Goal: Find specific page/section: Find specific page/section

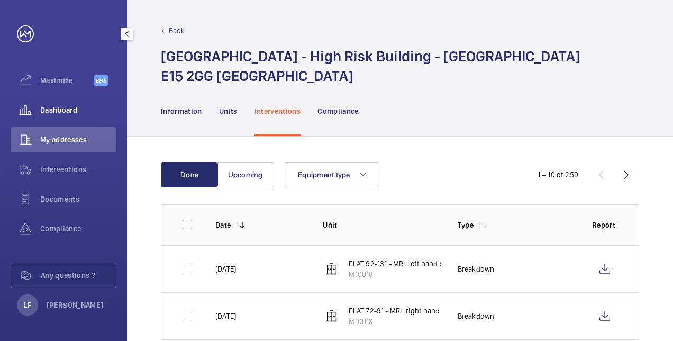
click at [42, 110] on span "Dashboard" at bounding box center [78, 110] width 76 height 11
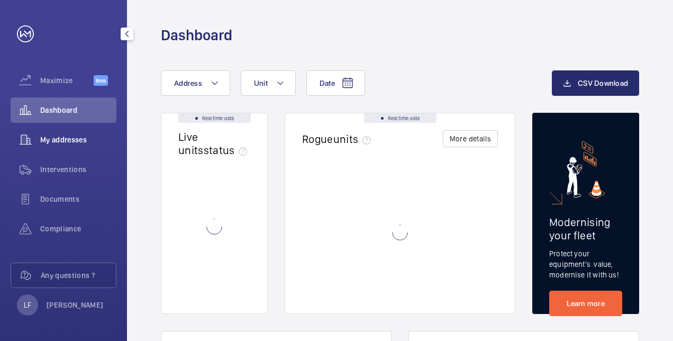
click at [48, 128] on div "My addresses" at bounding box center [64, 139] width 106 height 25
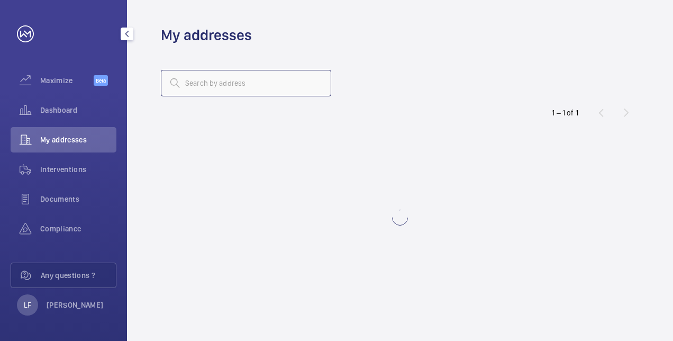
click at [186, 85] on input "text" at bounding box center [246, 83] width 170 height 26
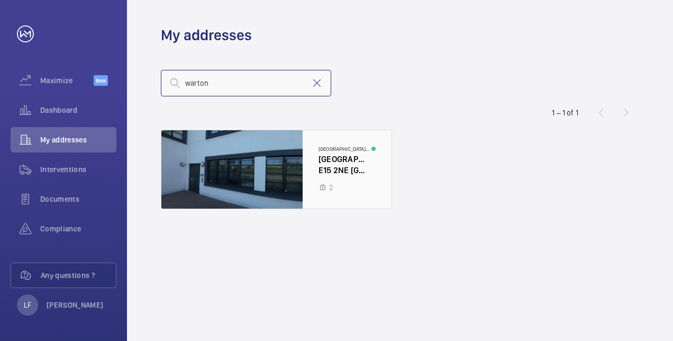
type input "warton"
click at [352, 169] on div at bounding box center [276, 169] width 230 height 78
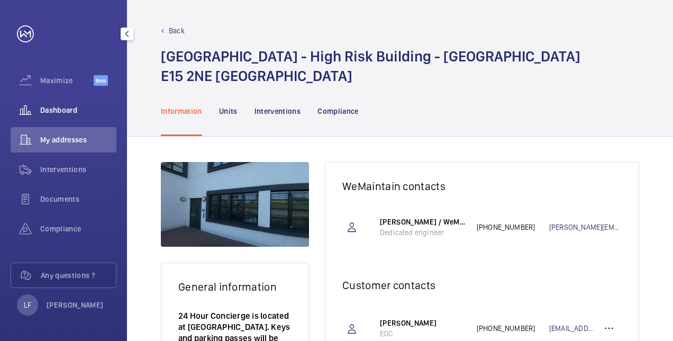
click at [68, 117] on div "Dashboard" at bounding box center [64, 109] width 106 height 25
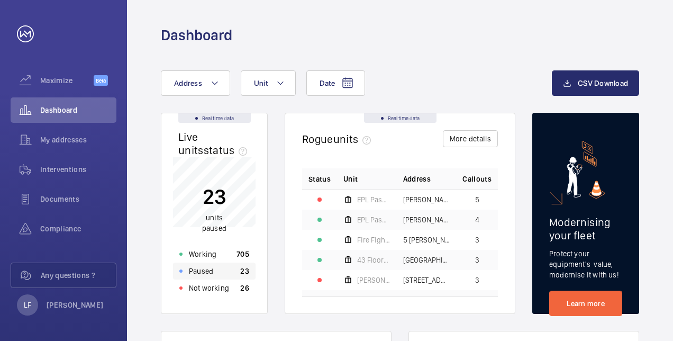
click at [203, 270] on p "Paused" at bounding box center [201, 270] width 24 height 11
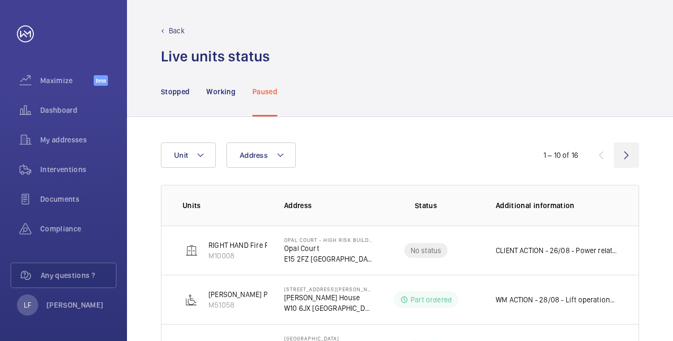
click at [620, 158] on wm-front-icon-button at bounding box center [625, 154] width 25 height 25
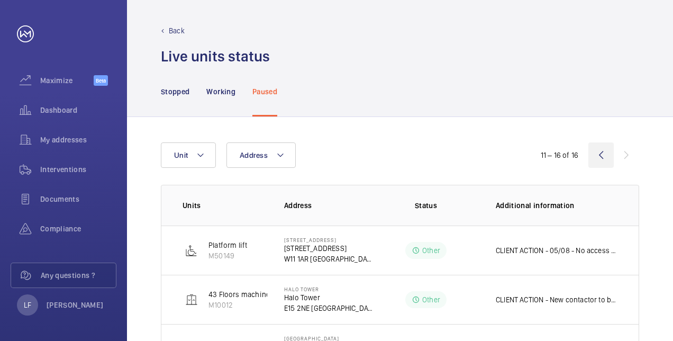
click at [595, 154] on wm-front-icon-button at bounding box center [600, 154] width 25 height 25
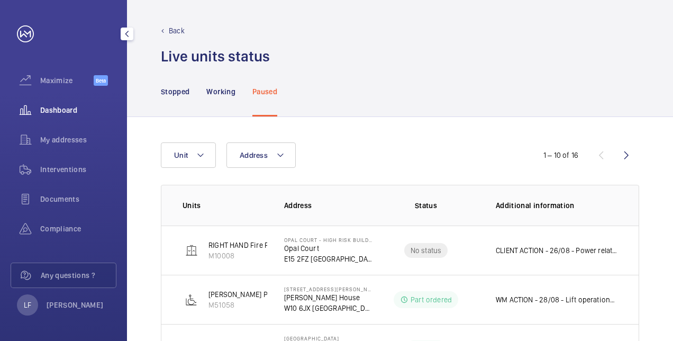
click at [58, 107] on span "Dashboard" at bounding box center [78, 110] width 76 height 11
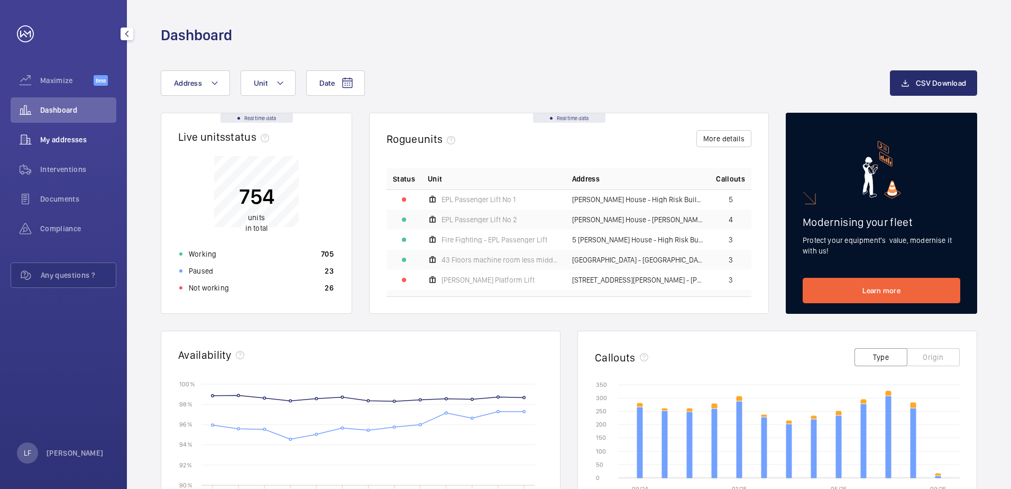
click at [77, 137] on span "My addresses" at bounding box center [78, 139] width 76 height 11
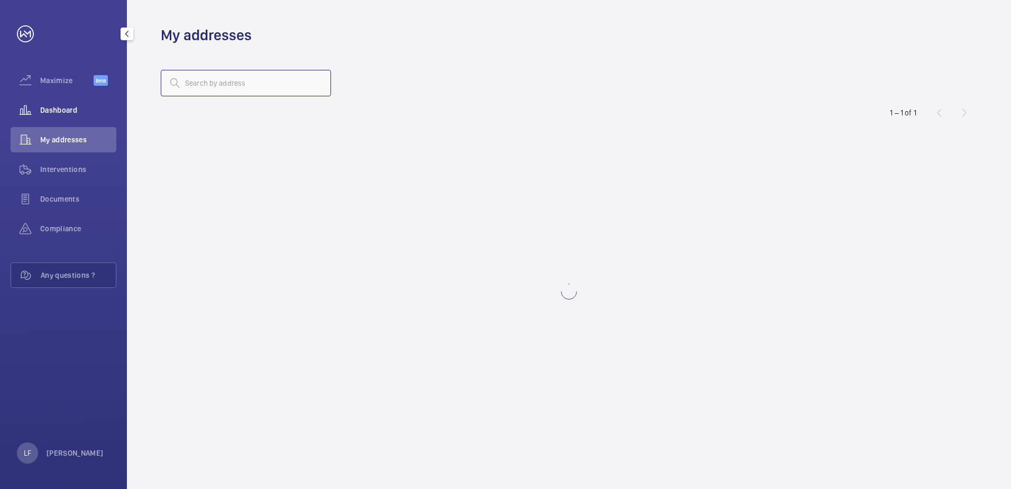
click at [223, 85] on input "text" at bounding box center [246, 83] width 170 height 26
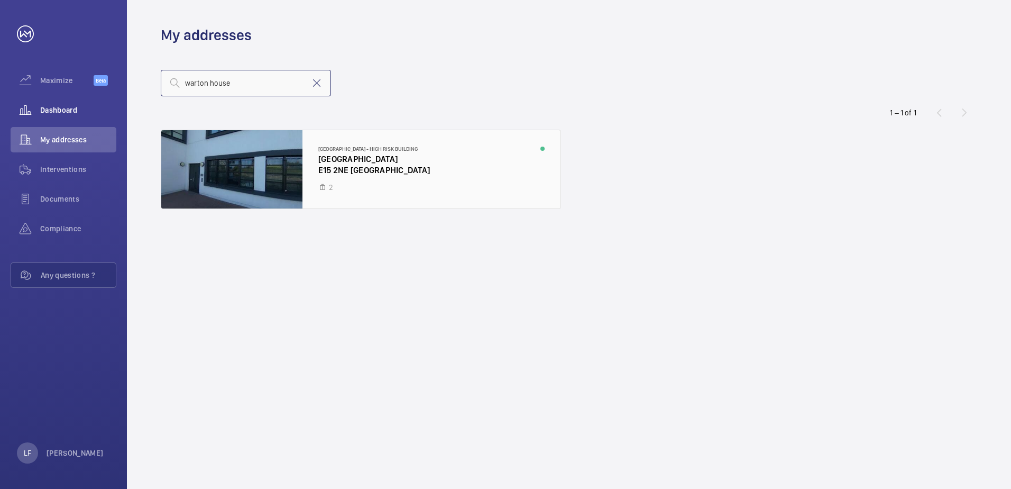
type input "warton house"
click at [339, 150] on div at bounding box center [360, 169] width 399 height 78
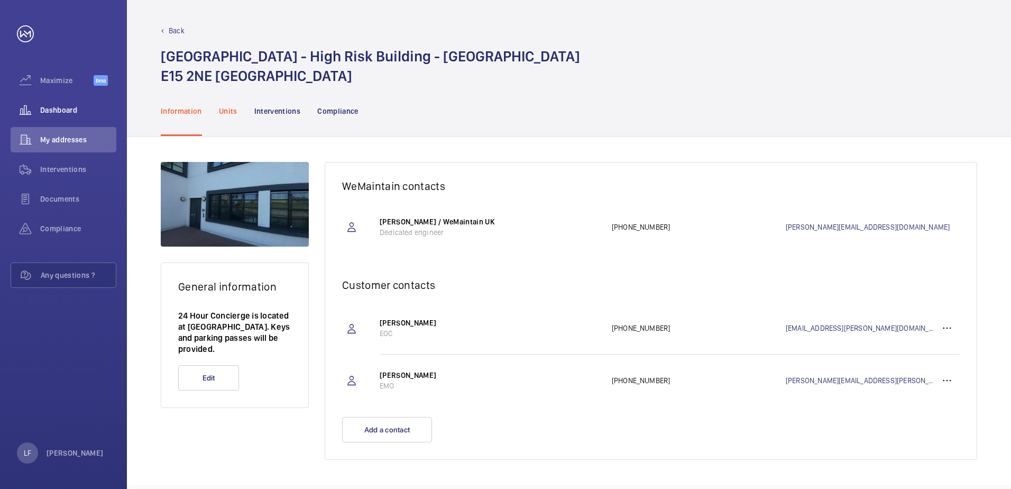
click at [235, 114] on p "Units" at bounding box center [228, 111] width 19 height 11
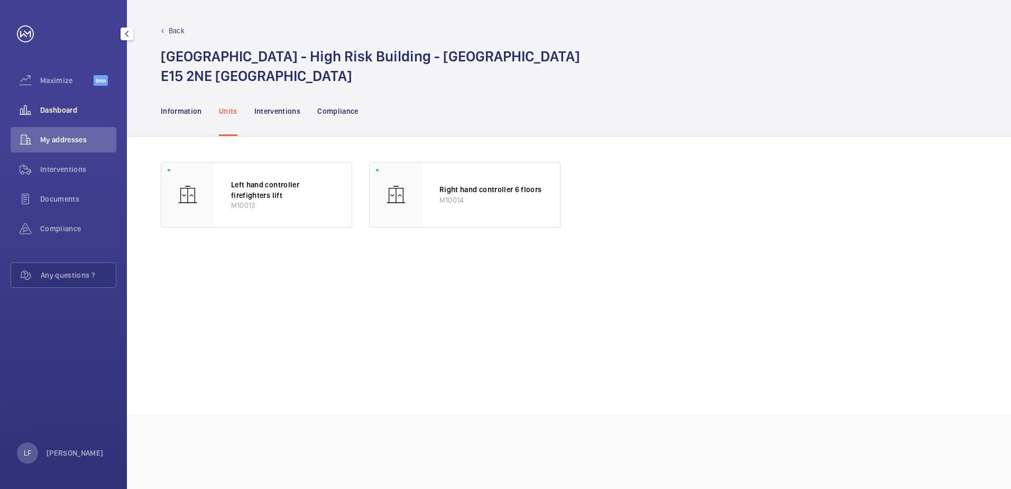
click at [64, 114] on span "Dashboard" at bounding box center [78, 110] width 76 height 11
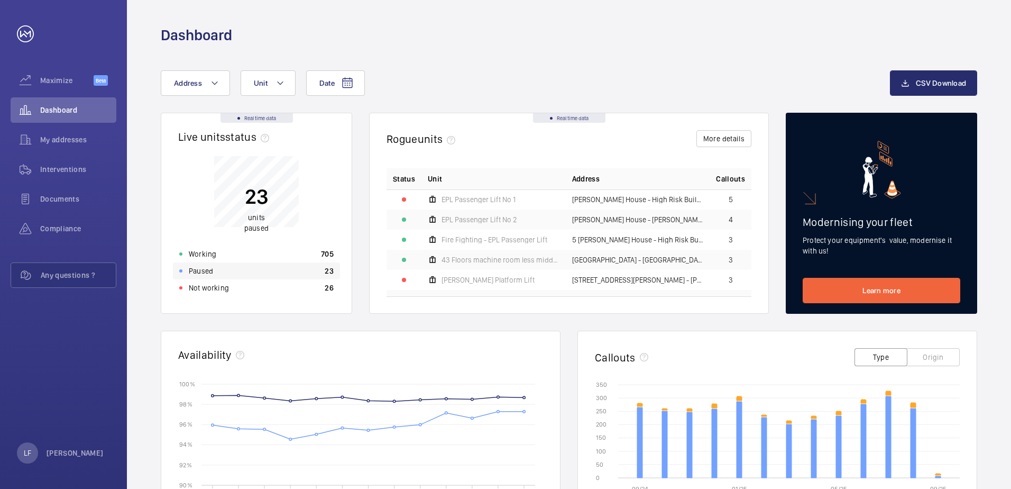
click at [238, 273] on div "Paused 23" at bounding box center [256, 270] width 167 height 17
click at [225, 270] on div "Paused 23" at bounding box center [256, 270] width 167 height 17
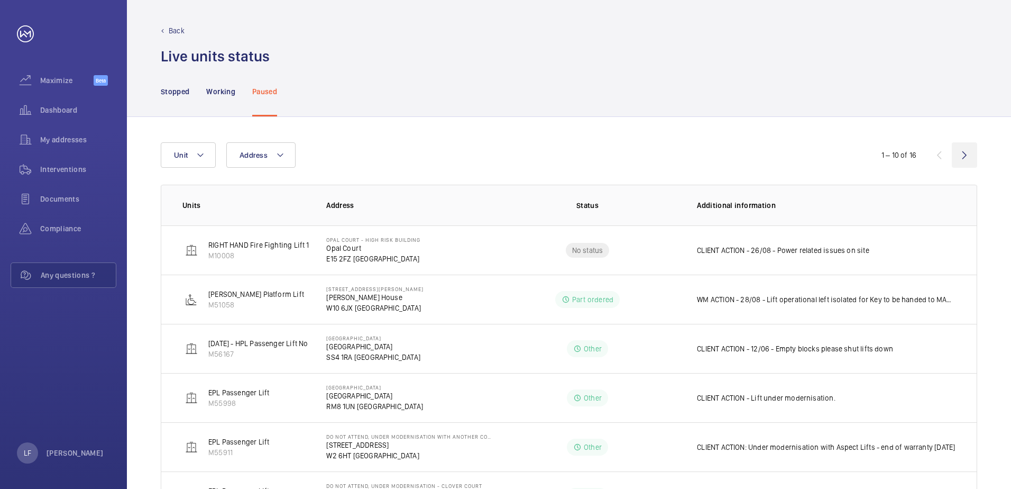
click at [672, 158] on wm-front-icon-button at bounding box center [964, 154] width 25 height 25
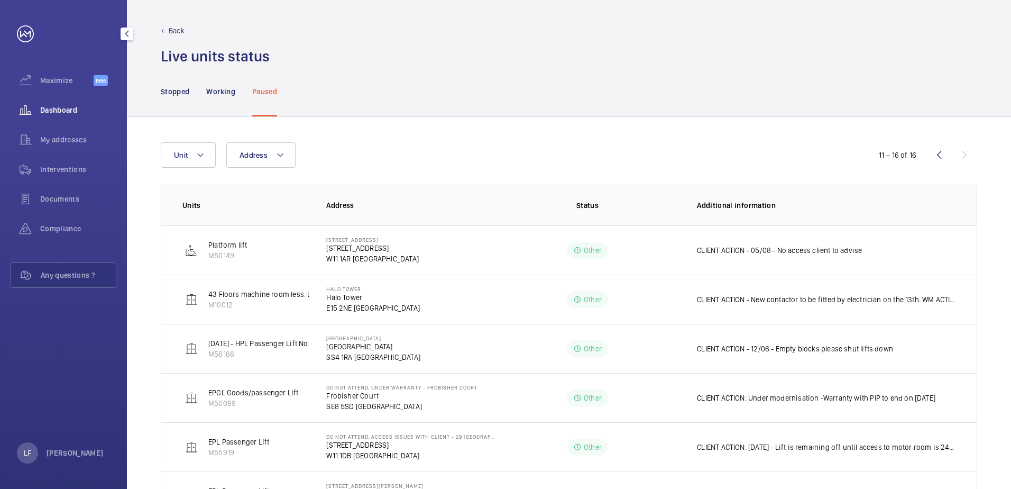
click at [72, 117] on div "Dashboard" at bounding box center [64, 109] width 106 height 25
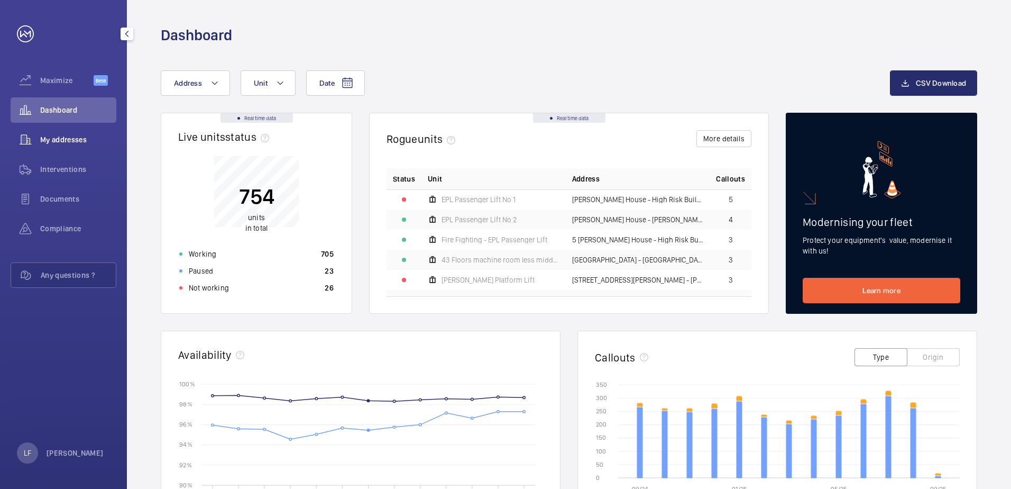
click at [72, 140] on span "My addresses" at bounding box center [78, 139] width 76 height 11
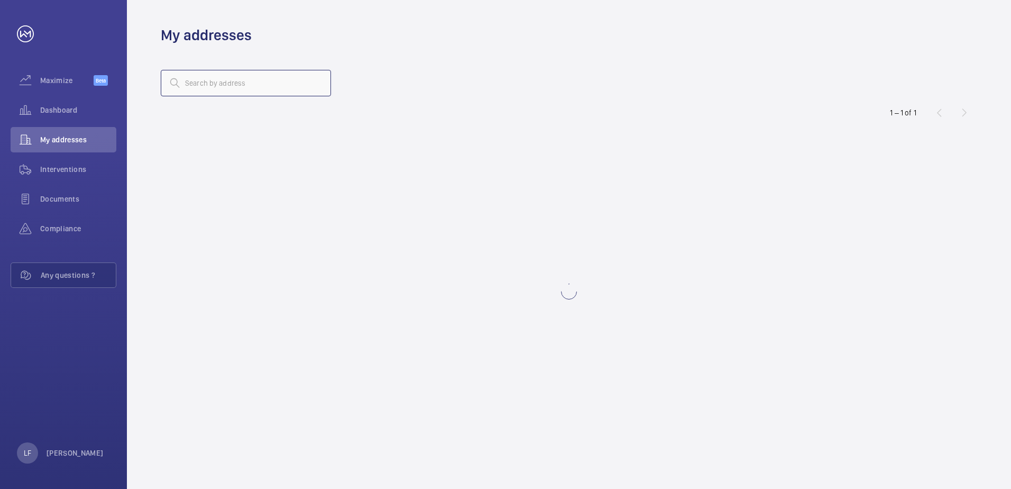
click at [194, 91] on input "text" at bounding box center [246, 83] width 170 height 26
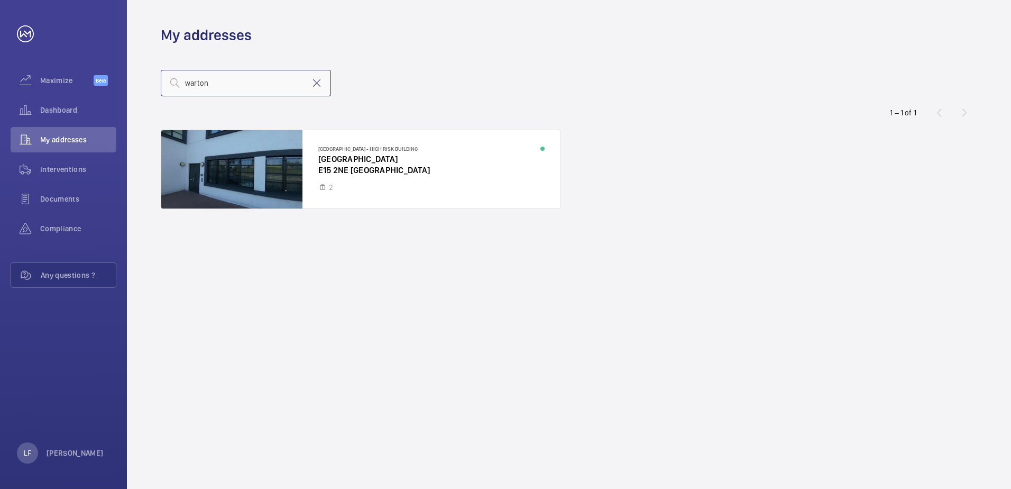
type input "warton"
click at [402, 90] on div "warton" at bounding box center [569, 82] width 816 height 25
click at [48, 100] on div "Dashboard" at bounding box center [64, 109] width 106 height 25
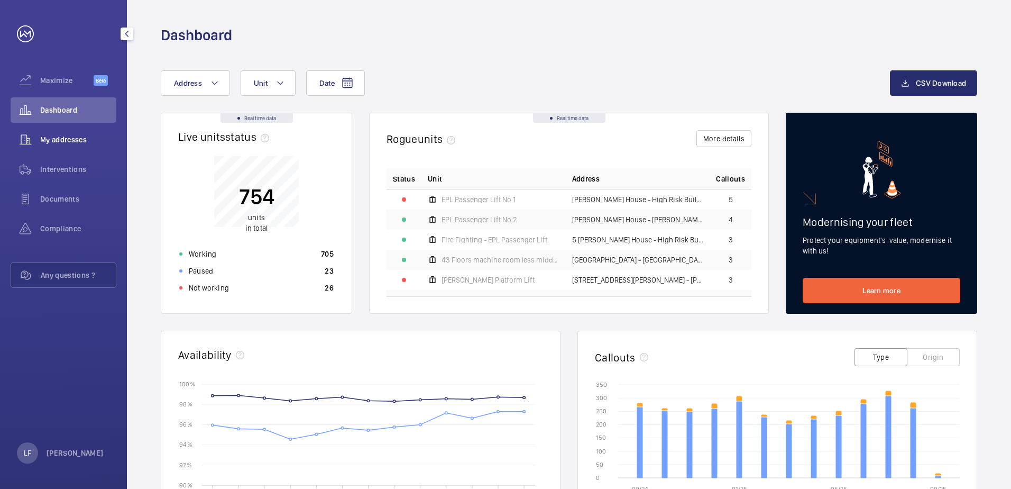
click at [56, 139] on span "My addresses" at bounding box center [78, 139] width 76 height 11
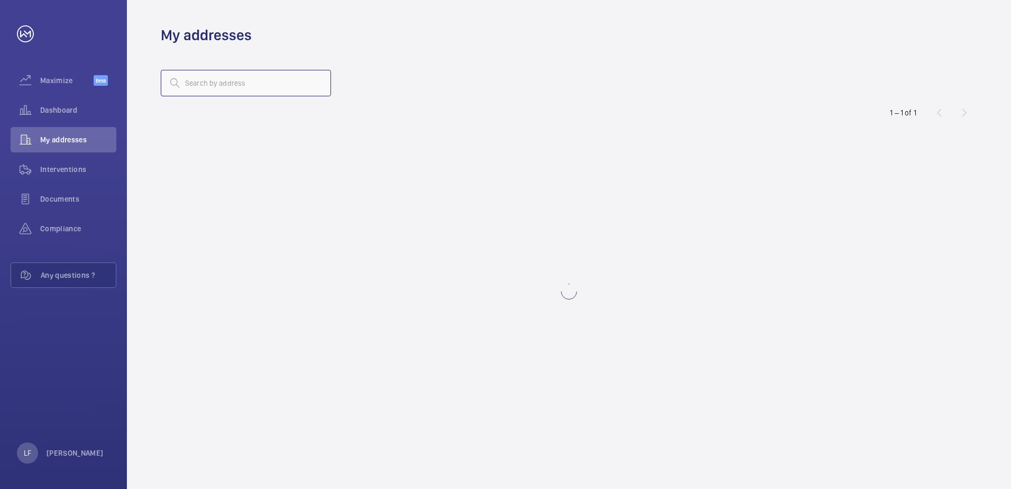
click at [207, 84] on input "text" at bounding box center [246, 83] width 170 height 26
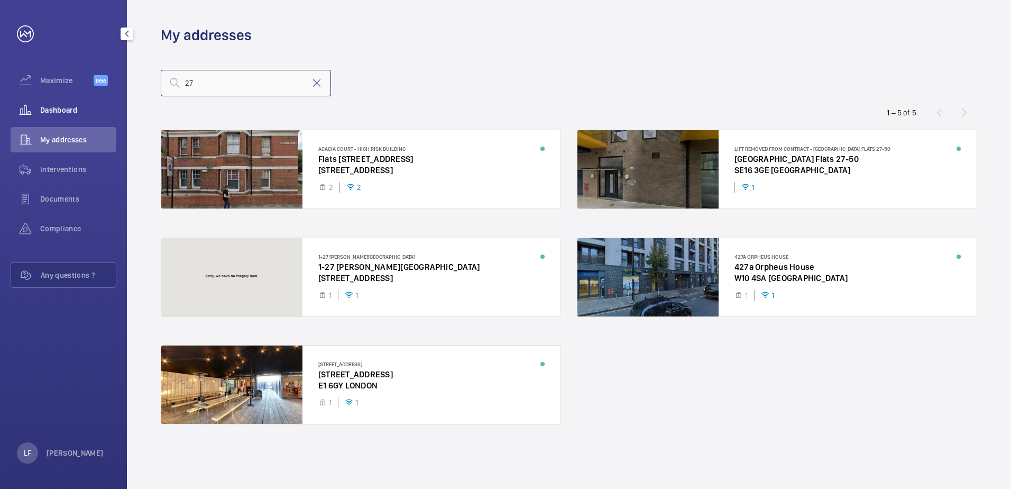
type input "27"
click at [65, 109] on span "Dashboard" at bounding box center [78, 110] width 76 height 11
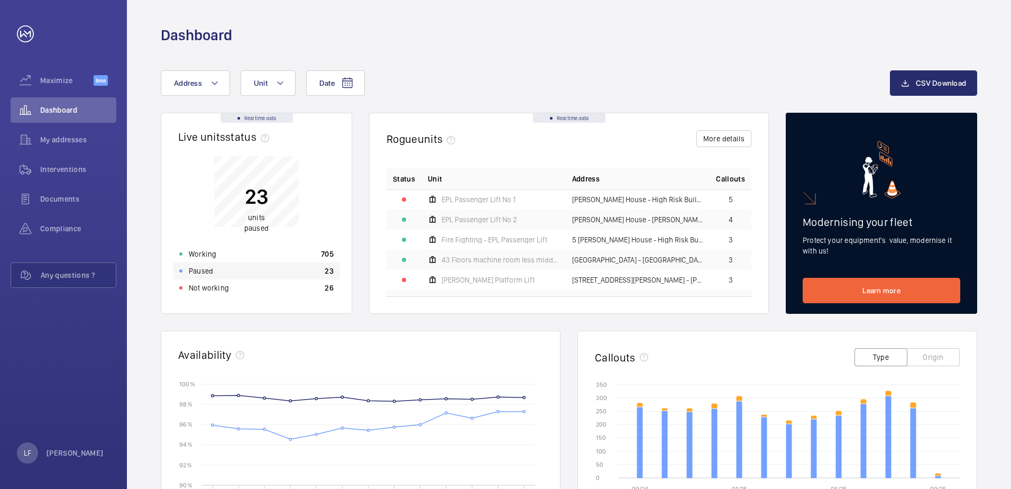
click at [201, 272] on p "Paused" at bounding box center [201, 270] width 24 height 11
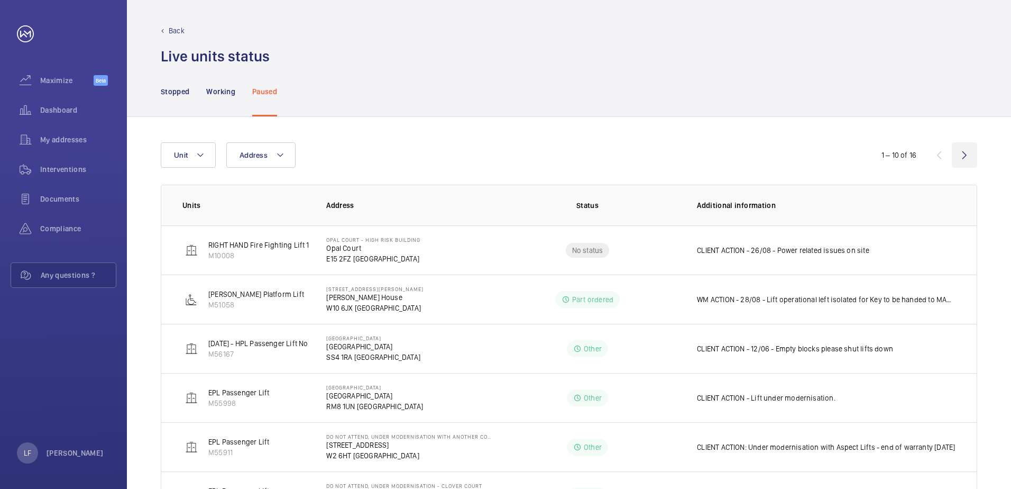
click at [672, 153] on wm-front-icon-button at bounding box center [964, 154] width 25 height 25
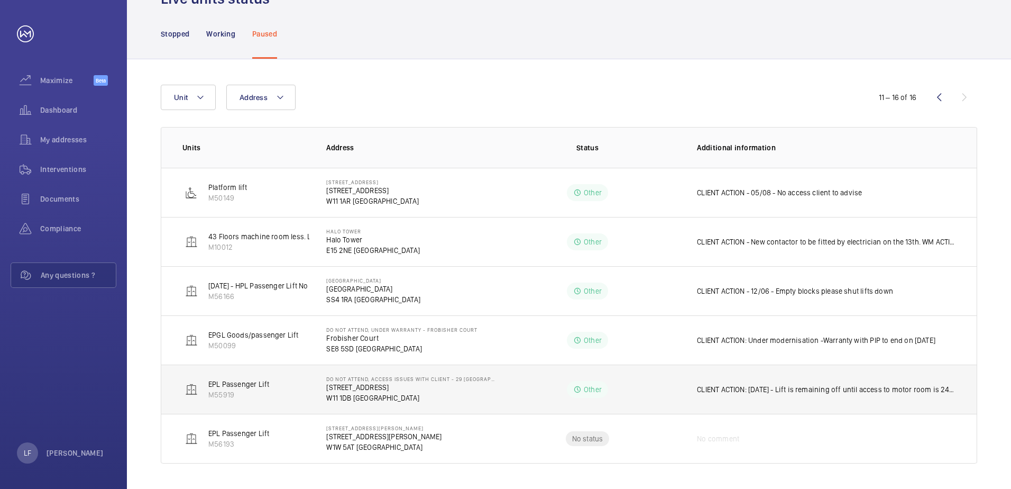
scroll to position [58, 0]
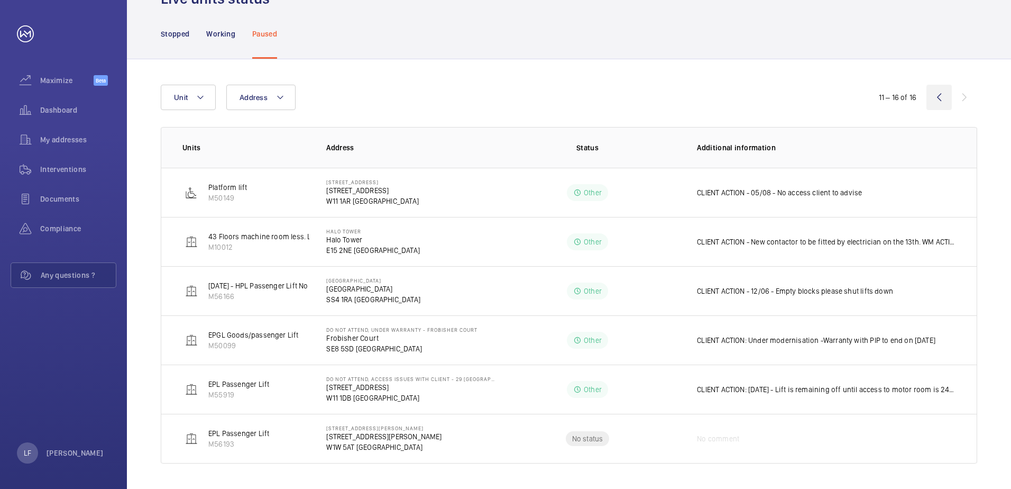
click at [672, 100] on wm-front-icon-button at bounding box center [938, 97] width 25 height 25
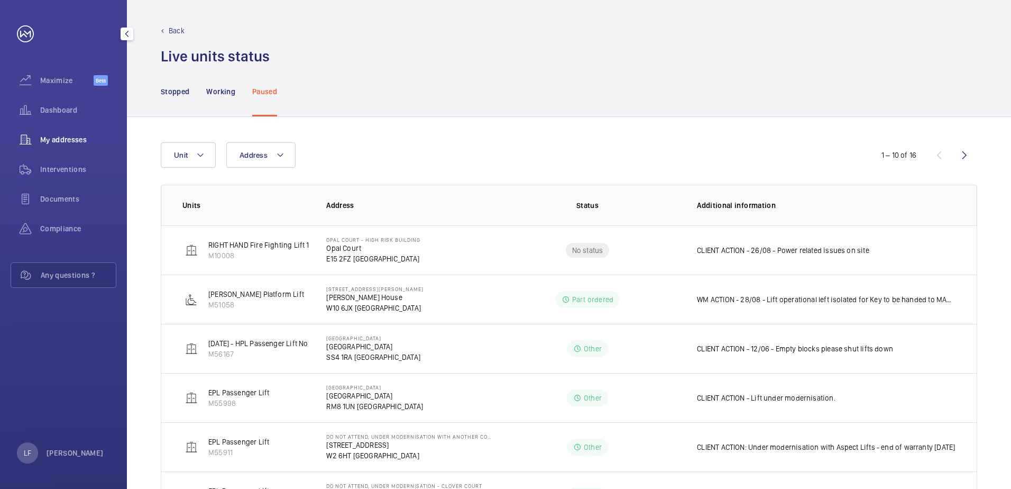
drag, startPoint x: 105, startPoint y: 137, endPoint x: 89, endPoint y: 140, distance: 16.1
click at [104, 137] on span "My addresses" at bounding box center [78, 139] width 76 height 11
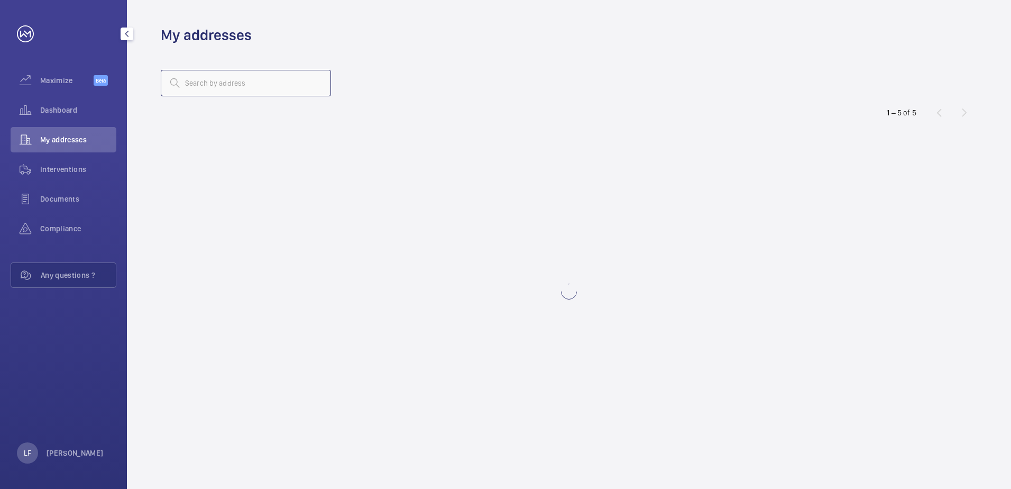
click at [223, 88] on input "text" at bounding box center [246, 83] width 170 height 26
type input "2"
